Goal: Use online tool/utility: Utilize a website feature to perform a specific function

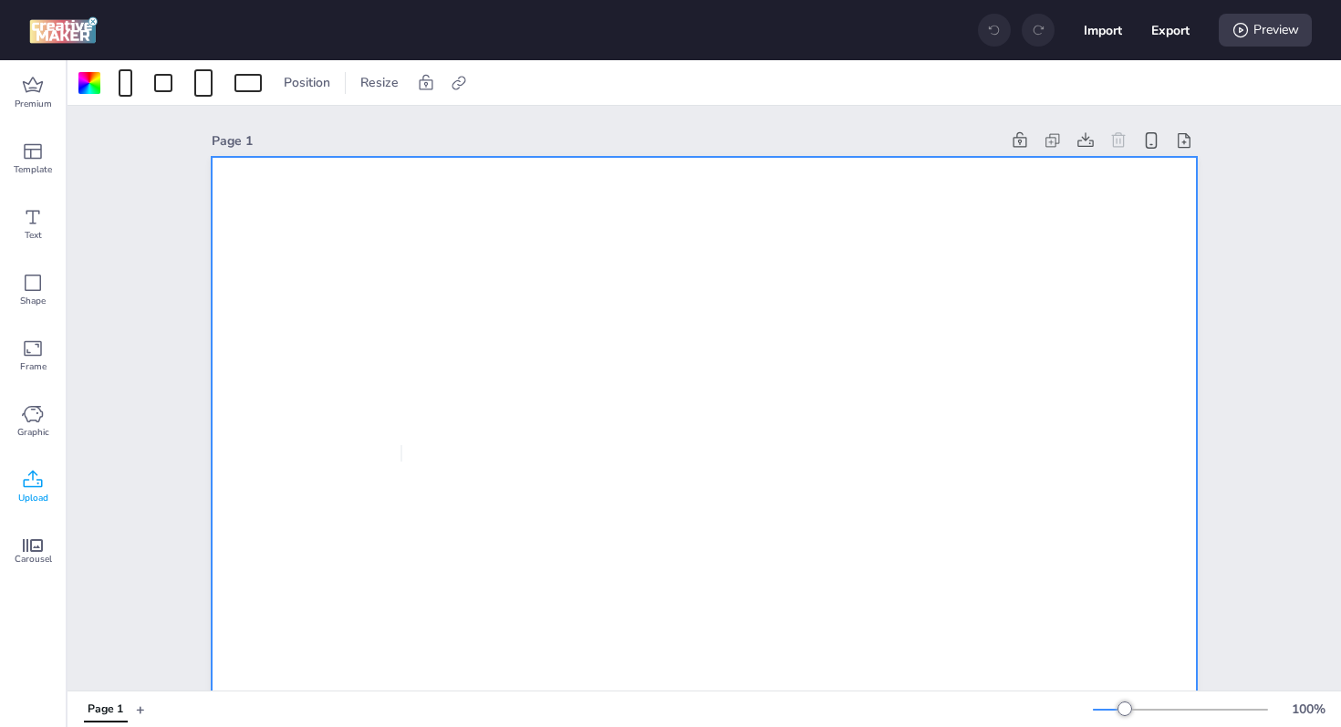
click at [36, 499] on span "Upload" at bounding box center [33, 498] width 30 height 15
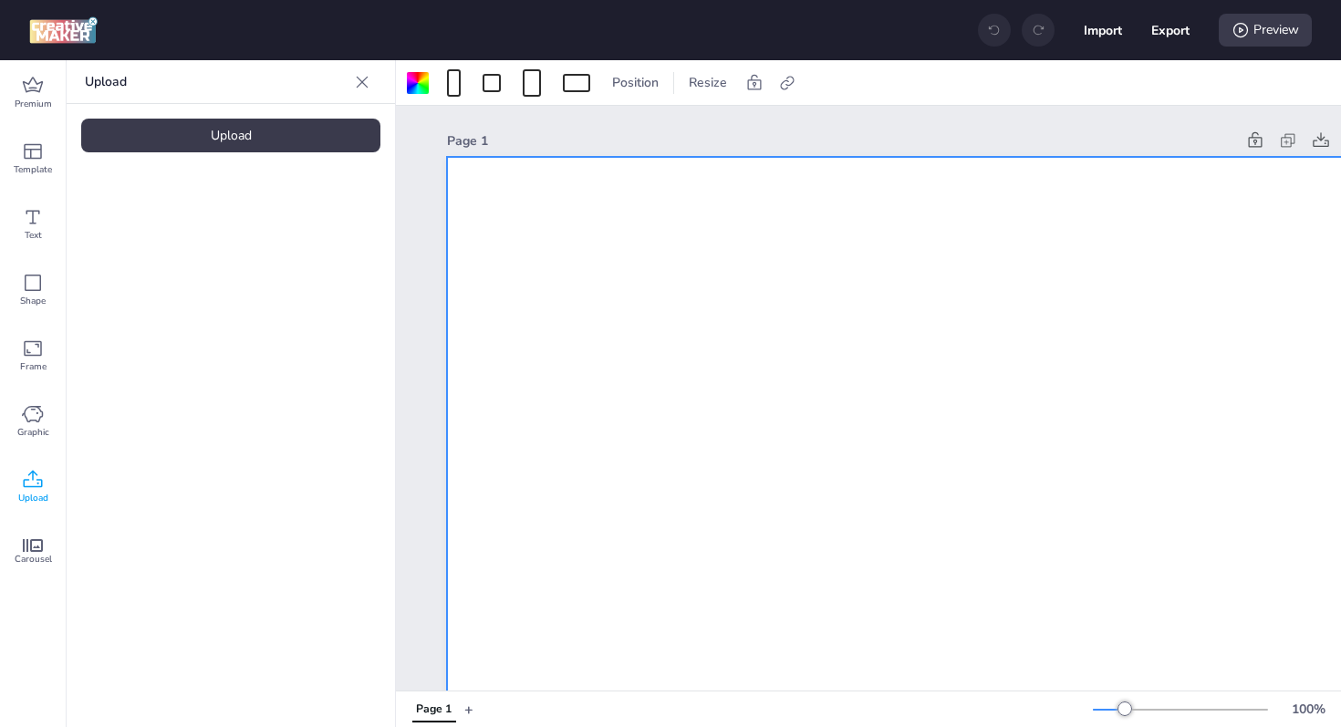
click at [233, 141] on div "Upload" at bounding box center [230, 136] width 299 height 34
click at [116, 265] on img at bounding box center [154, 254] width 111 height 19
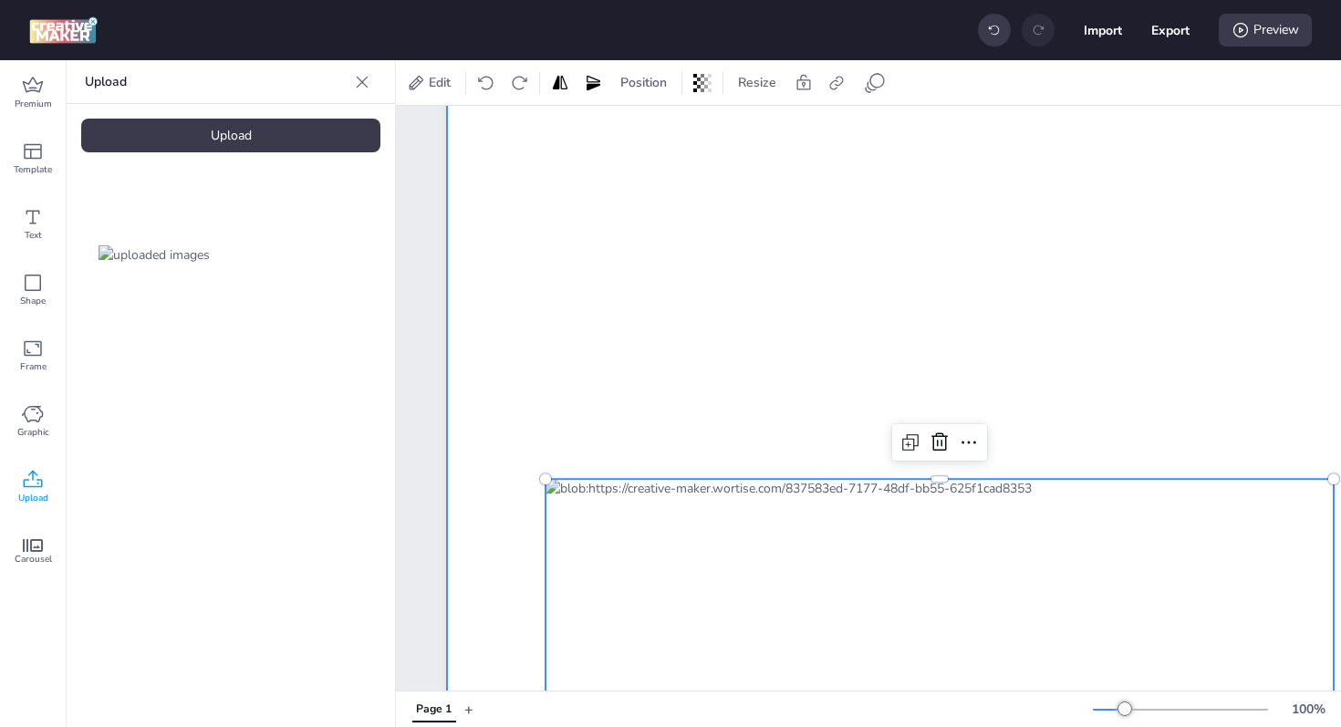
scroll to position [245, 0]
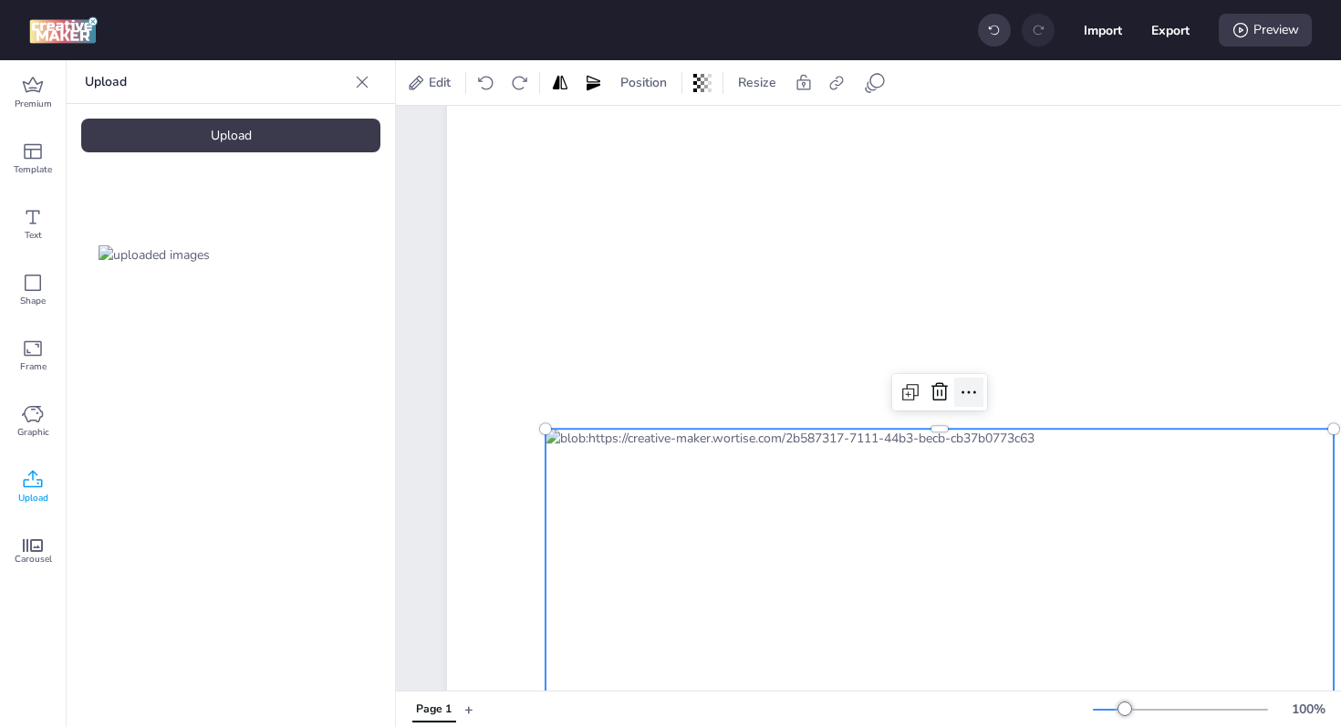
click at [961, 390] on icon at bounding box center [969, 392] width 22 height 22
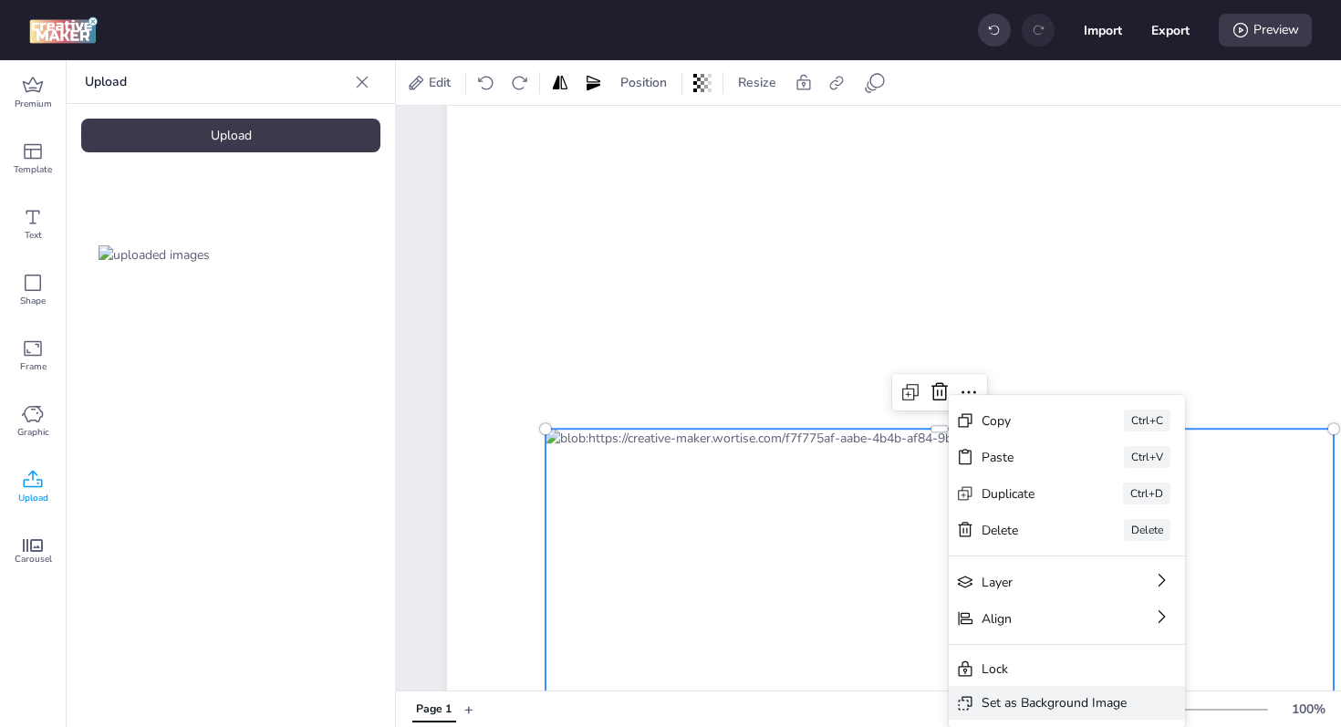
click at [1058, 697] on div "Set as Background Image" at bounding box center [1053, 702] width 145 height 19
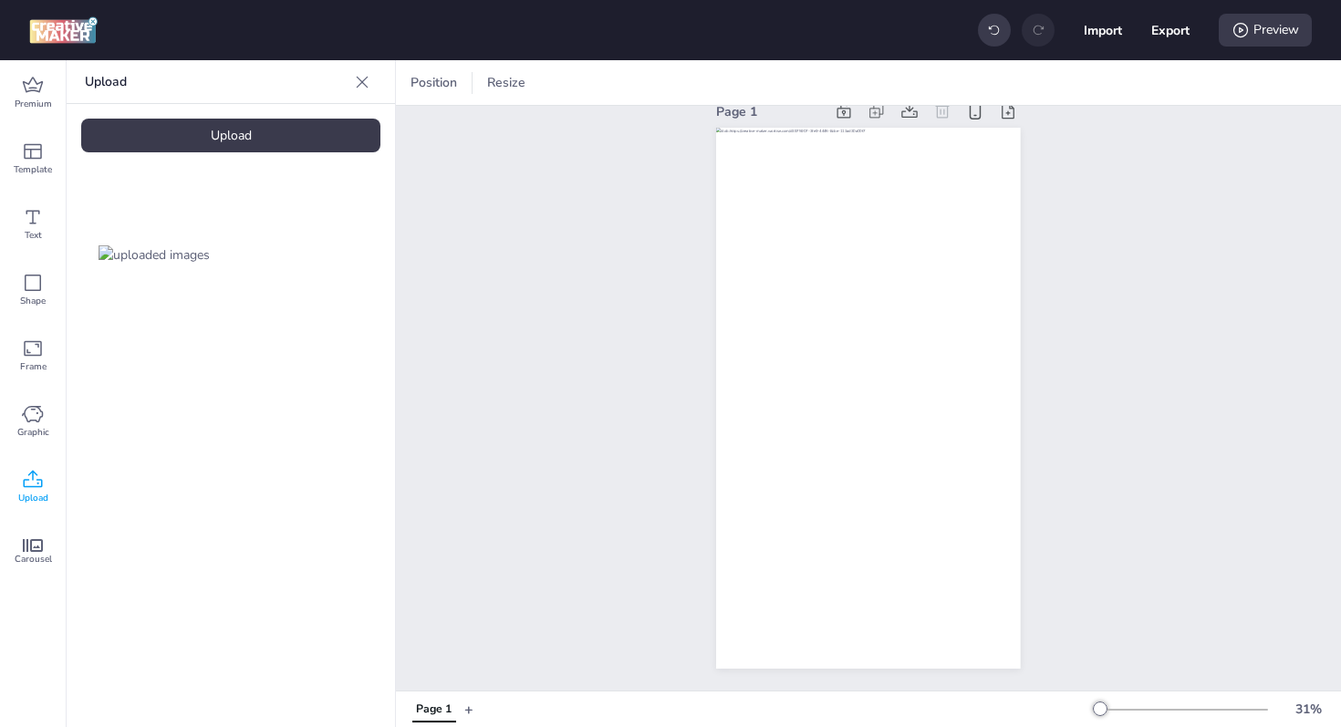
scroll to position [7, 0]
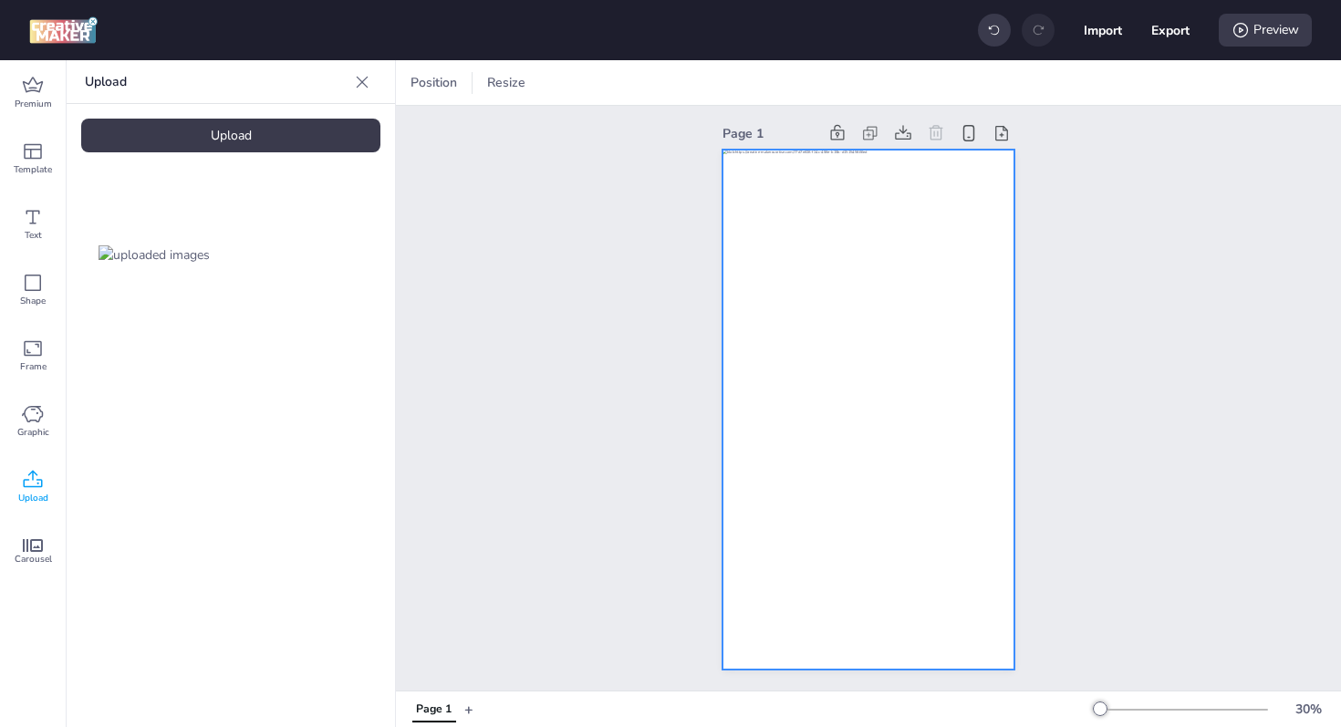
click at [908, 293] on div at bounding box center [868, 410] width 292 height 520
click at [1041, 88] on icon at bounding box center [1038, 83] width 18 height 18
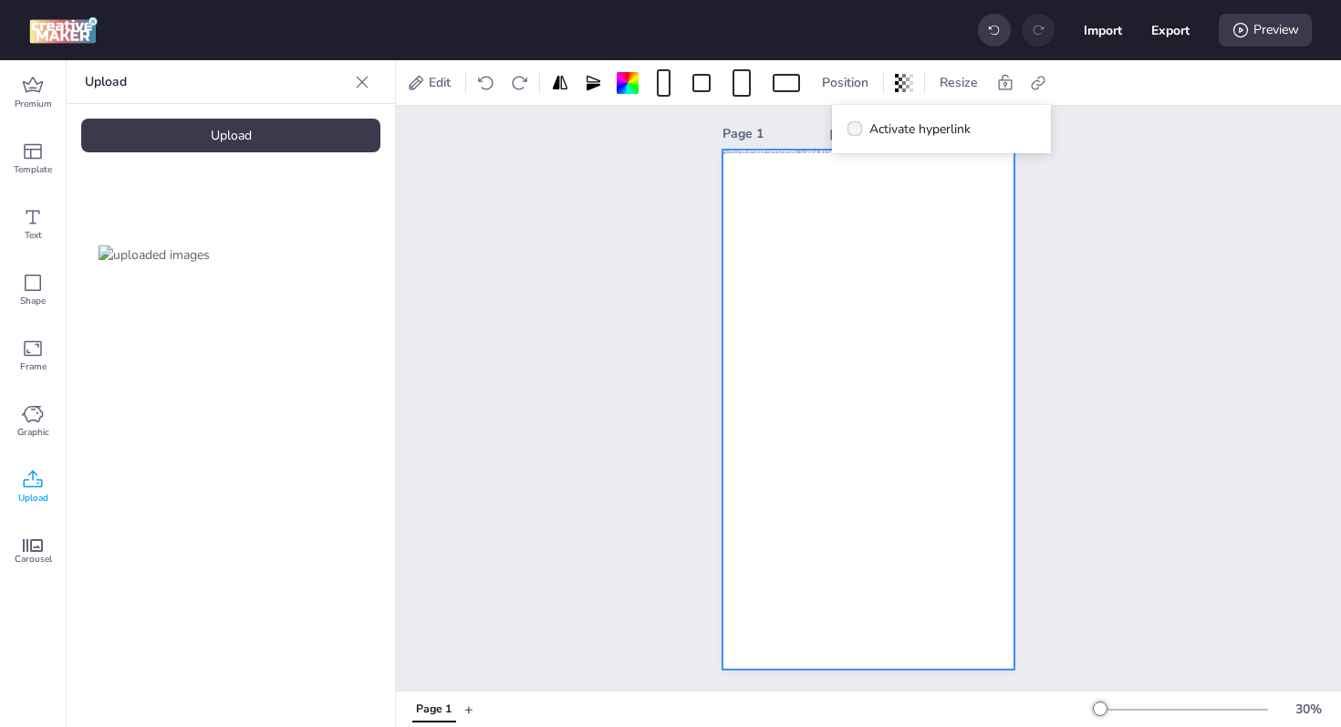
click at [907, 121] on span "Activate hyperlink" at bounding box center [919, 128] width 101 height 19
click at [857, 130] on input "Activate hyperlink" at bounding box center [851, 136] width 12 height 12
checkbox input "true"
click at [1094, 212] on div "Page 1" at bounding box center [868, 395] width 945 height 593
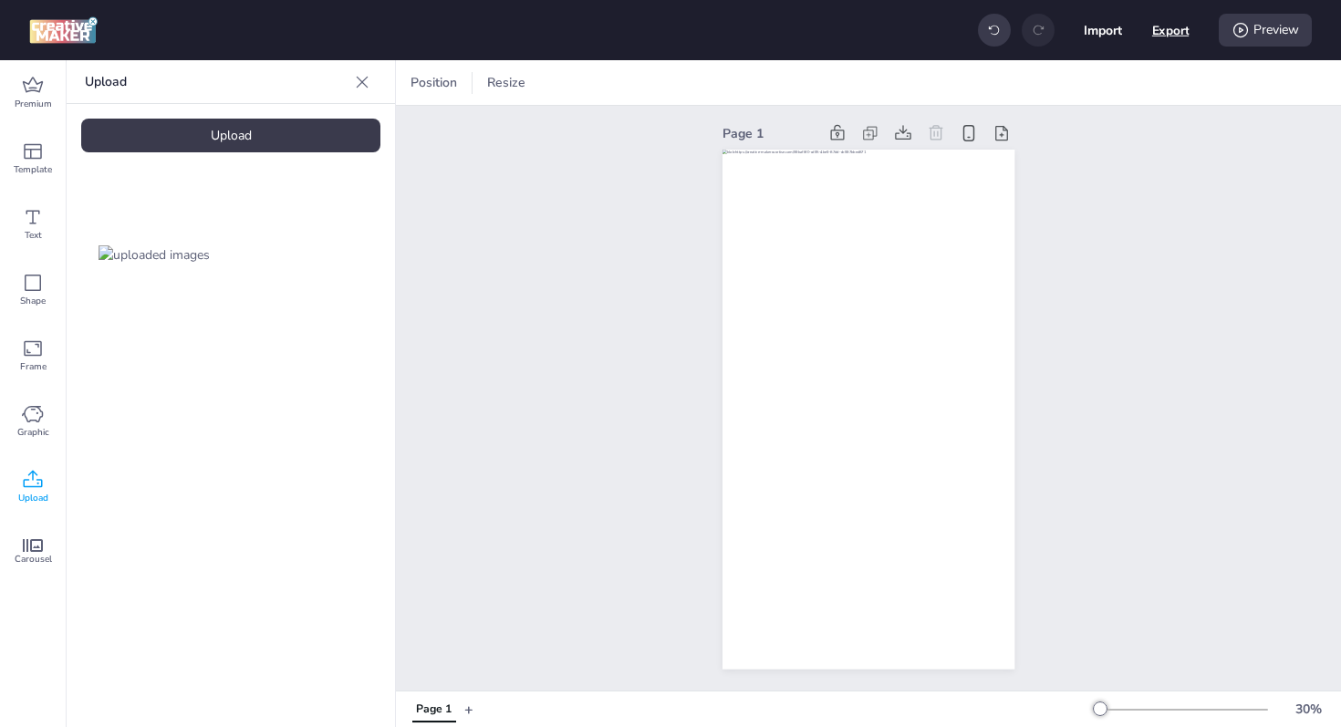
click at [1172, 27] on button "Export" at bounding box center [1170, 30] width 37 height 37
select select "html"
click at [1261, 33] on div "Preview" at bounding box center [1265, 30] width 93 height 33
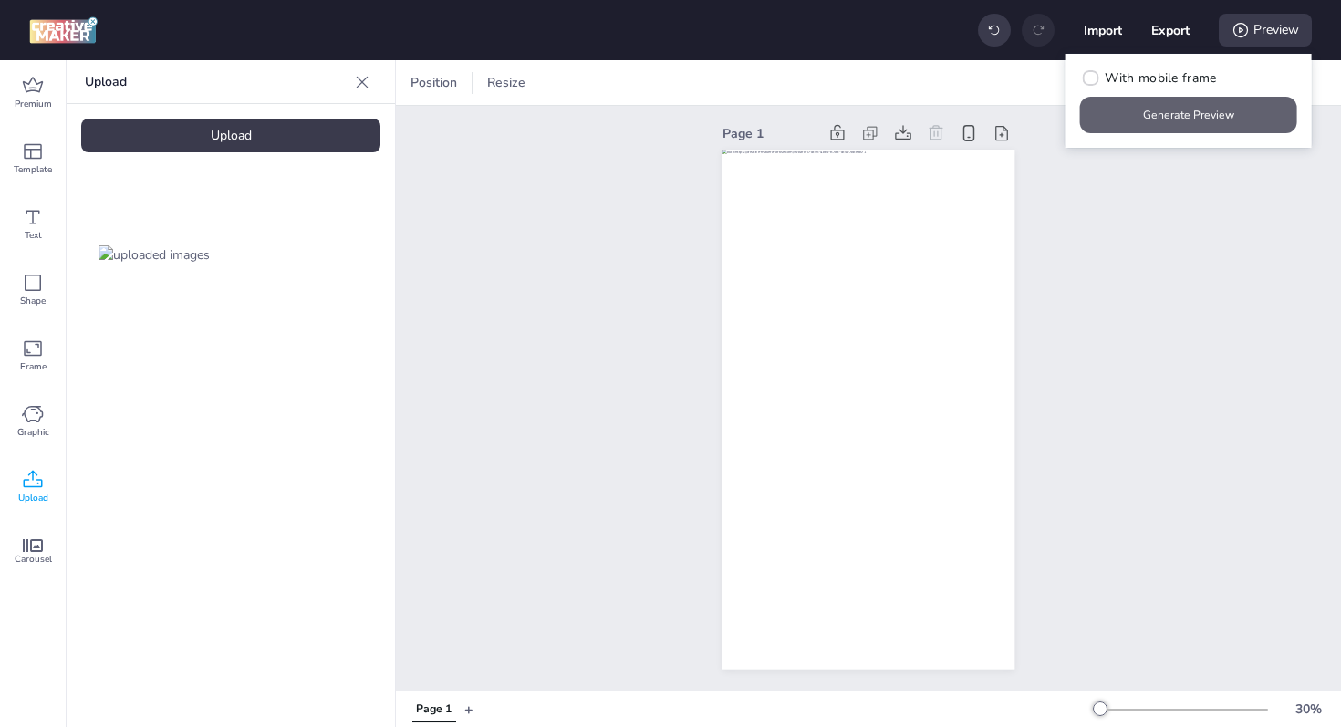
click at [1200, 103] on button "Generate Preview" at bounding box center [1188, 115] width 217 height 36
click at [1220, 184] on div "Page 1" at bounding box center [868, 395] width 945 height 593
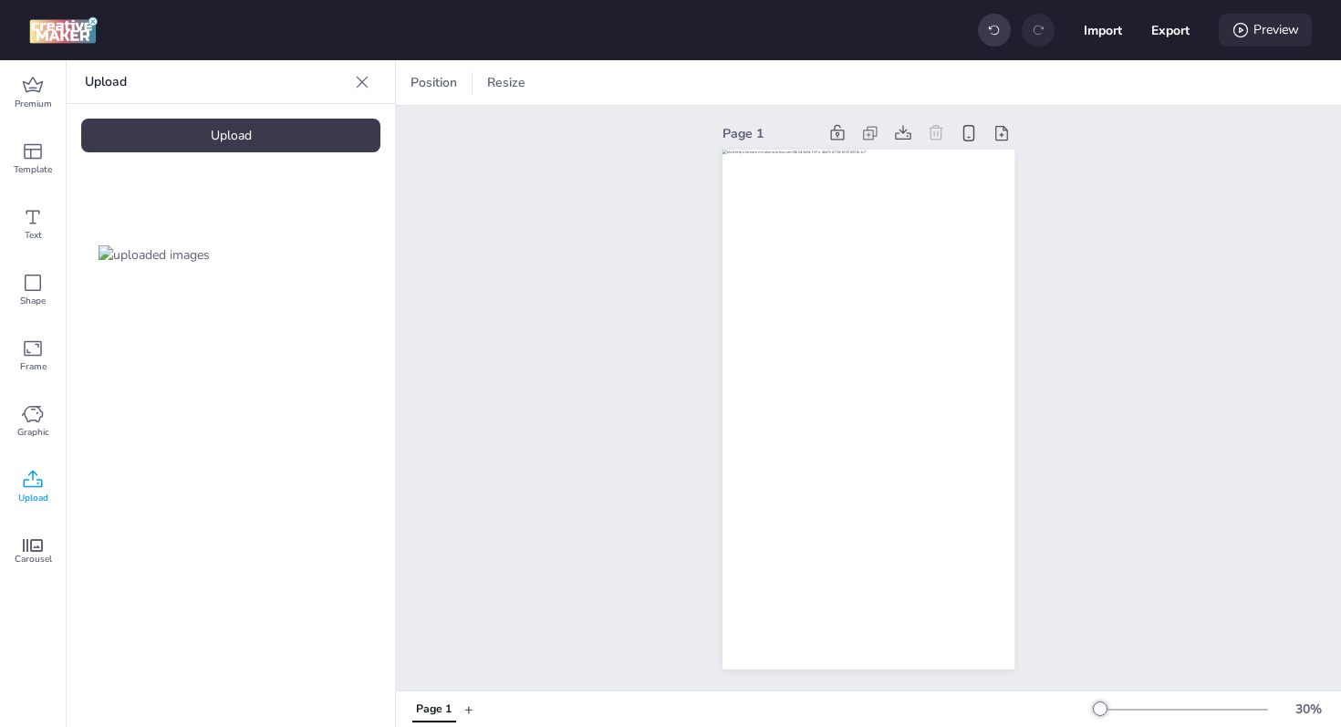
click at [1228, 18] on div "Preview" at bounding box center [1265, 30] width 93 height 33
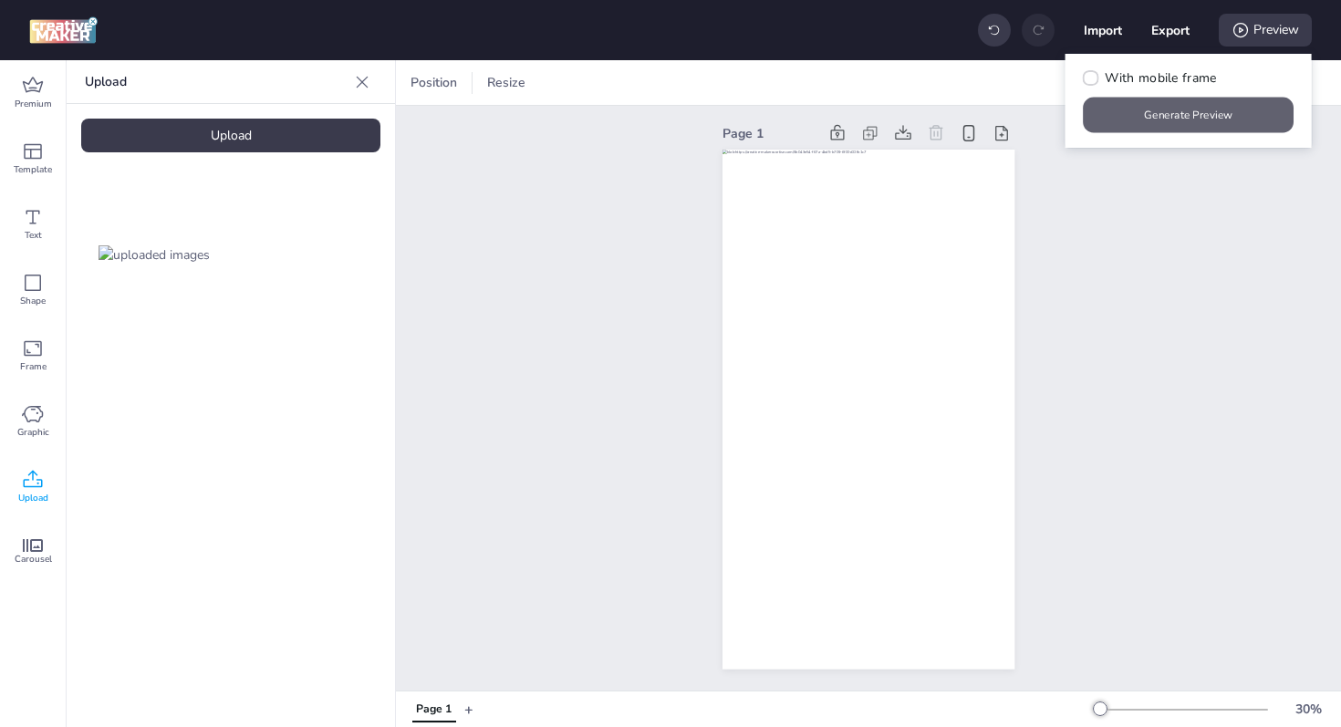
click at [1200, 107] on button "Generate Preview" at bounding box center [1189, 116] width 211 height 36
